Goal: Find specific page/section: Find specific page/section

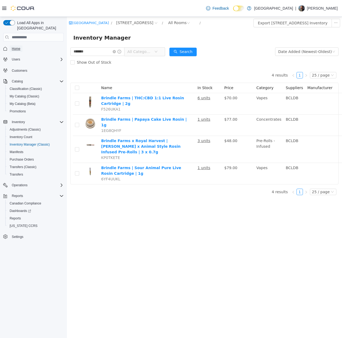
click at [20, 47] on span "Home" at bounding box center [16, 49] width 9 height 4
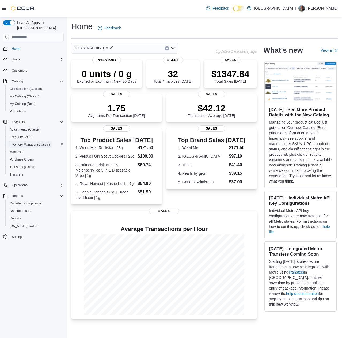
click at [28, 142] on span "Inventory Manager (Classic)" at bounding box center [30, 144] width 40 height 4
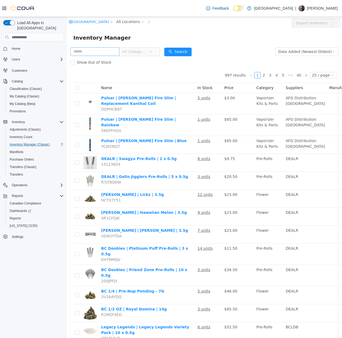
click at [94, 49] on input "text" at bounding box center [94, 51] width 49 height 9
click at [138, 22] on span "All Locations" at bounding box center [128, 22] width 24 height 6
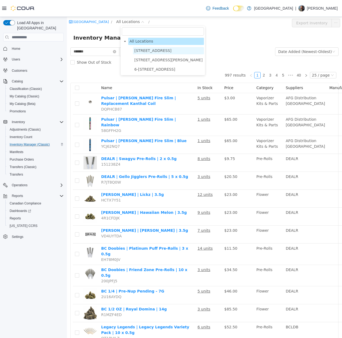
click at [147, 48] on span "[STREET_ADDRESS]" at bounding box center [168, 50] width 71 height 7
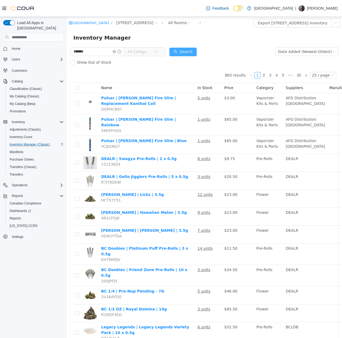
click at [183, 51] on button "Search" at bounding box center [182, 52] width 27 height 9
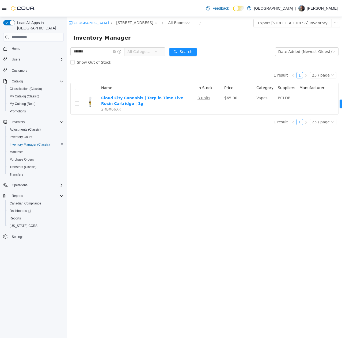
click at [143, 51] on span "All Categories" at bounding box center [139, 51] width 24 height 5
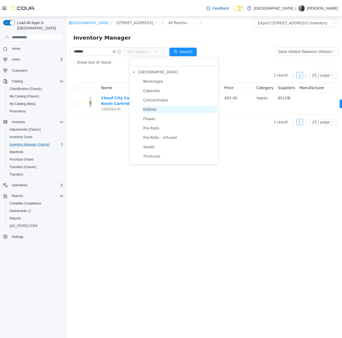
click at [155, 107] on span "Edibles" at bounding box center [179, 109] width 75 height 7
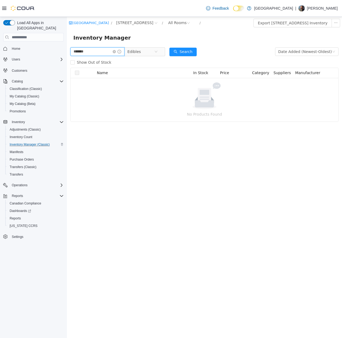
drag, startPoint x: 100, startPoint y: 48, endPoint x: 28, endPoint y: 40, distance: 72.4
click at [67, 40] on html "[GEOGRAPHIC_DATA] / [STREET_ADDRESS] / All Rooms / Export [STREET_ADDRESS] Inve…" at bounding box center [204, 177] width 275 height 321
type input "****"
